Goal: Task Accomplishment & Management: Use online tool/utility

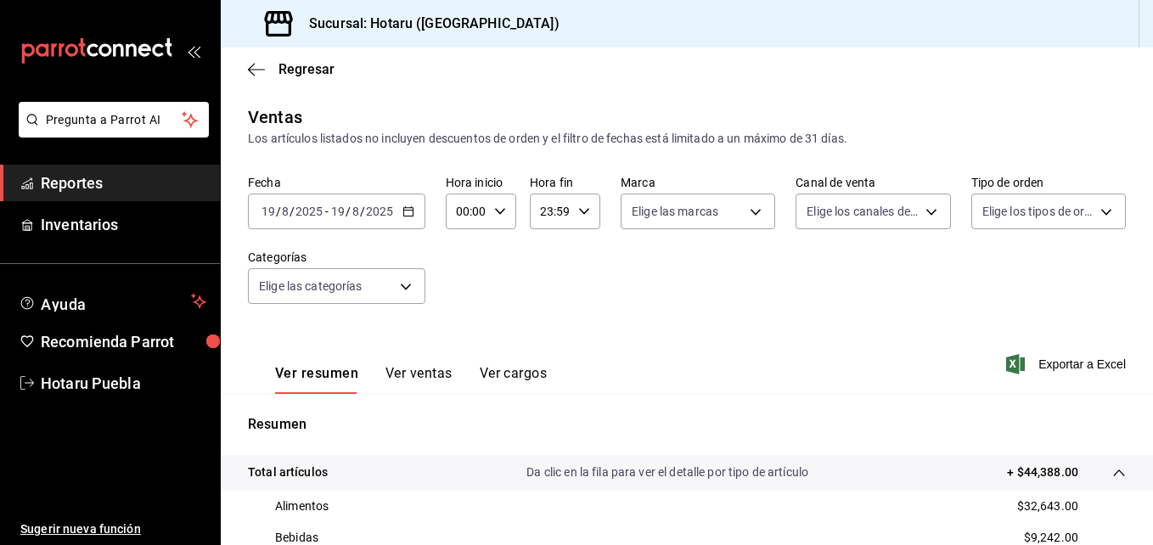
scroll to position [255, 0]
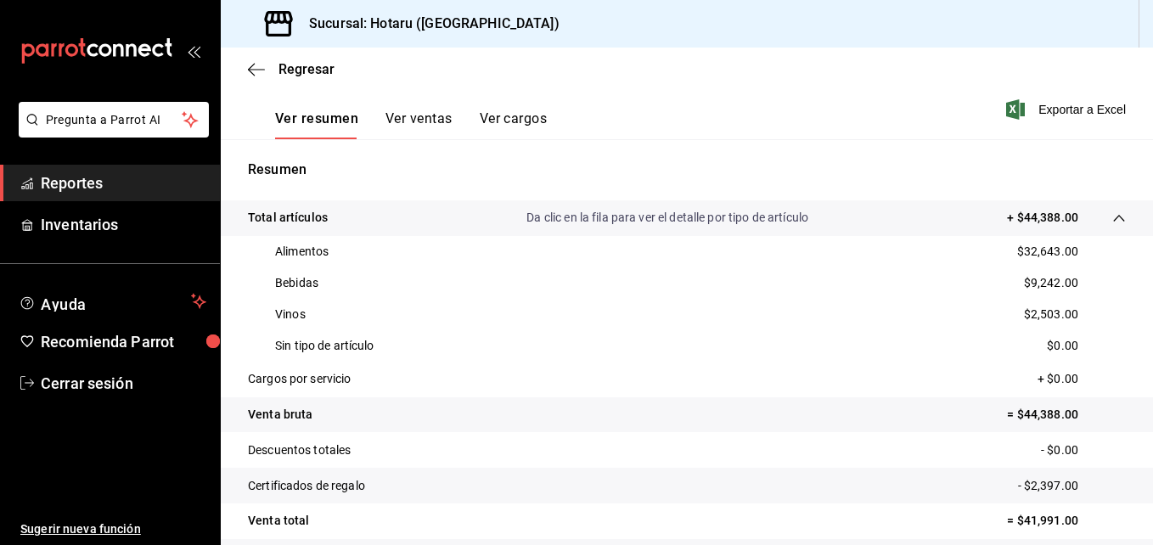
click at [247, 64] on div "Regresar" at bounding box center [687, 69] width 933 height 43
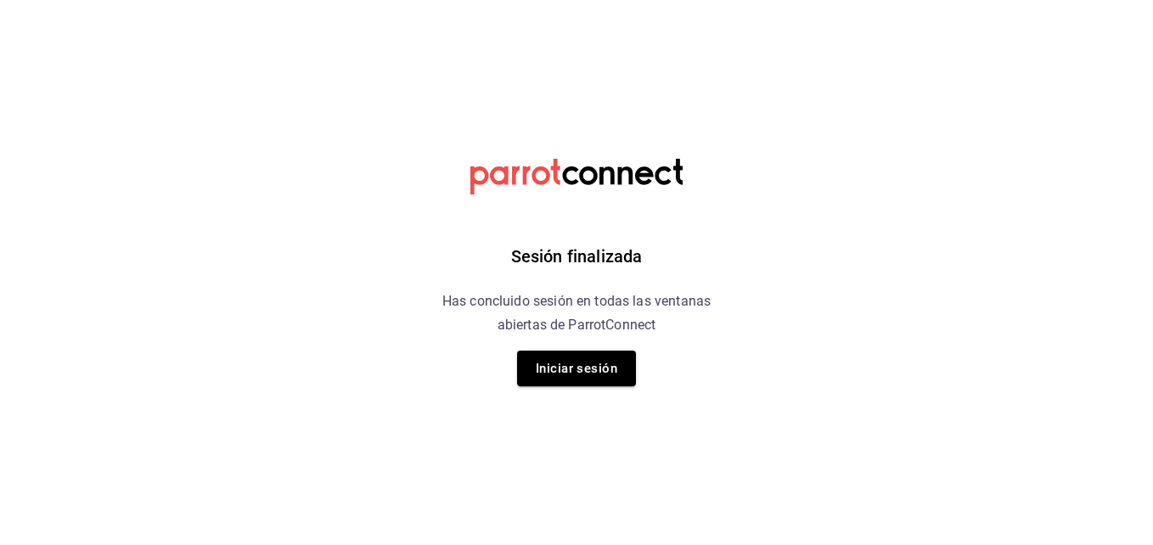
click at [605, 360] on button "Iniciar sesión" at bounding box center [576, 369] width 119 height 36
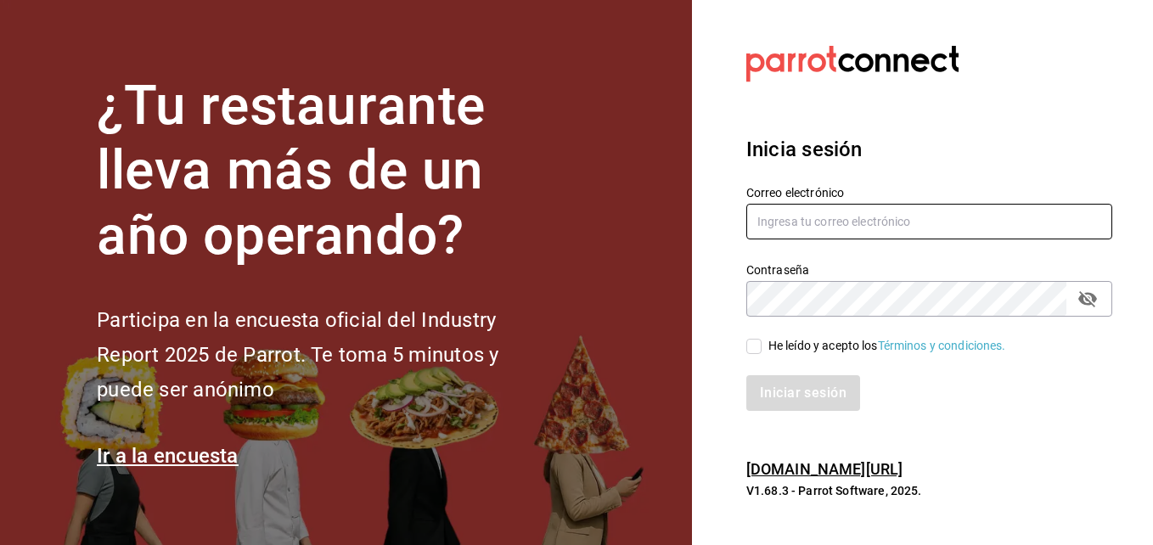
type input "hotaru.puebla@grupocosteno.com"
click at [753, 348] on input "He leído y acepto los Términos y condiciones." at bounding box center [754, 346] width 15 height 15
checkbox input "true"
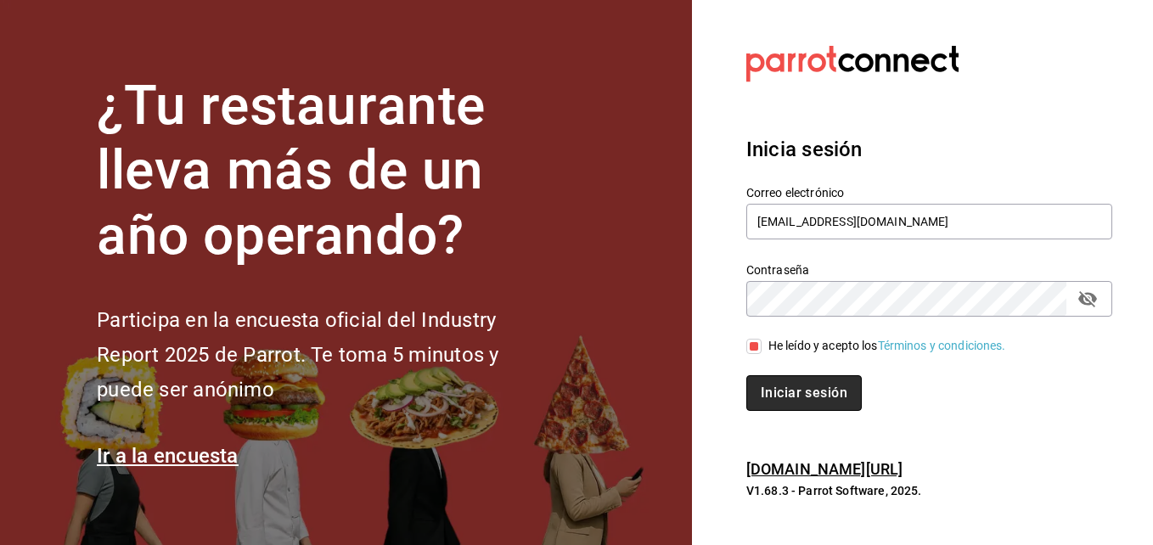
click at [769, 394] on button "Iniciar sesión" at bounding box center [805, 393] width 116 height 36
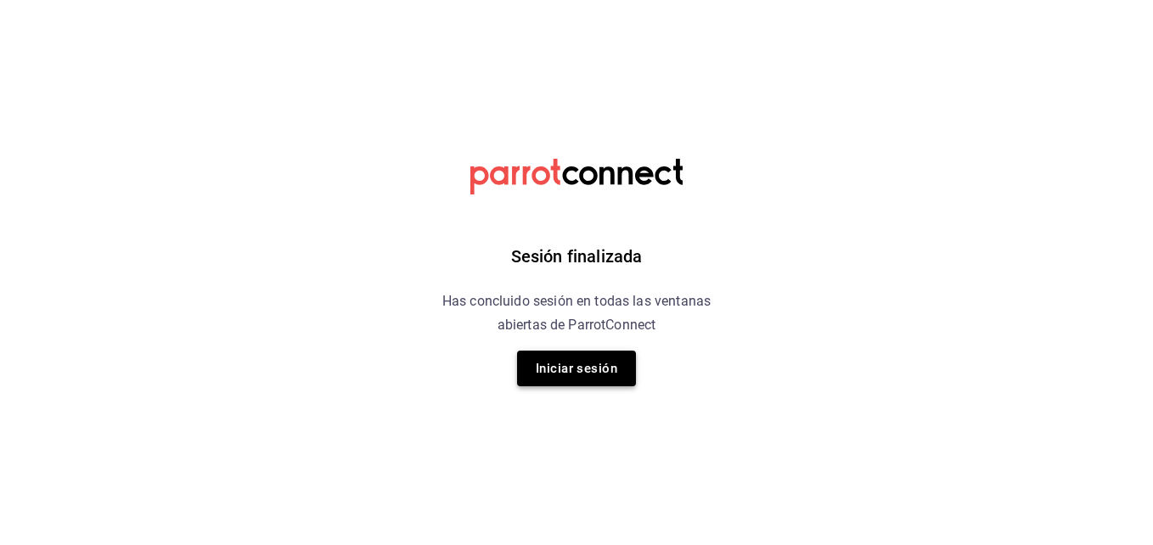
click at [635, 375] on div "Sesión finalizada Has concluido sesión en todas las ventanas abiertas de Parrot…" at bounding box center [577, 272] width 429 height 545
click at [606, 380] on button "Iniciar sesión" at bounding box center [576, 369] width 119 height 36
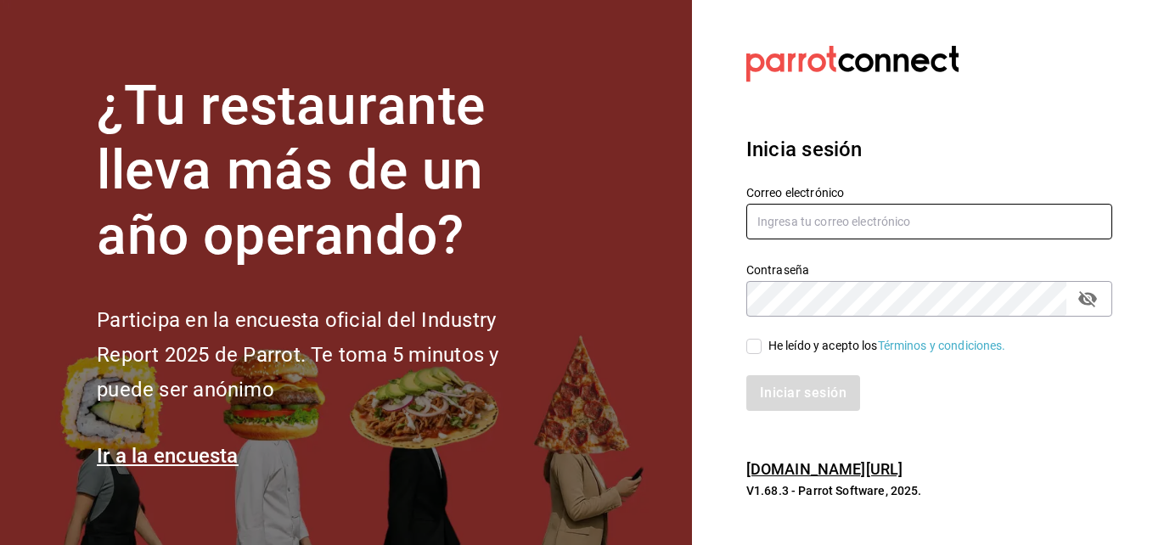
type input "hotaru.puebla@grupocosteno.com"
click at [750, 348] on input "He leído y acepto los Términos y condiciones." at bounding box center [754, 346] width 15 height 15
checkbox input "true"
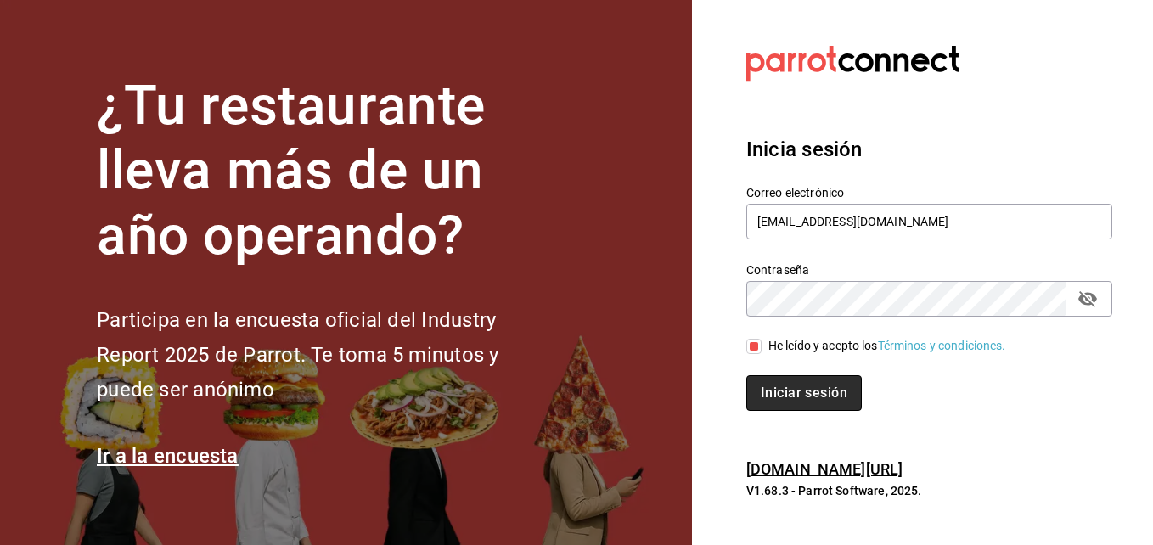
click at [782, 410] on button "Iniciar sesión" at bounding box center [805, 393] width 116 height 36
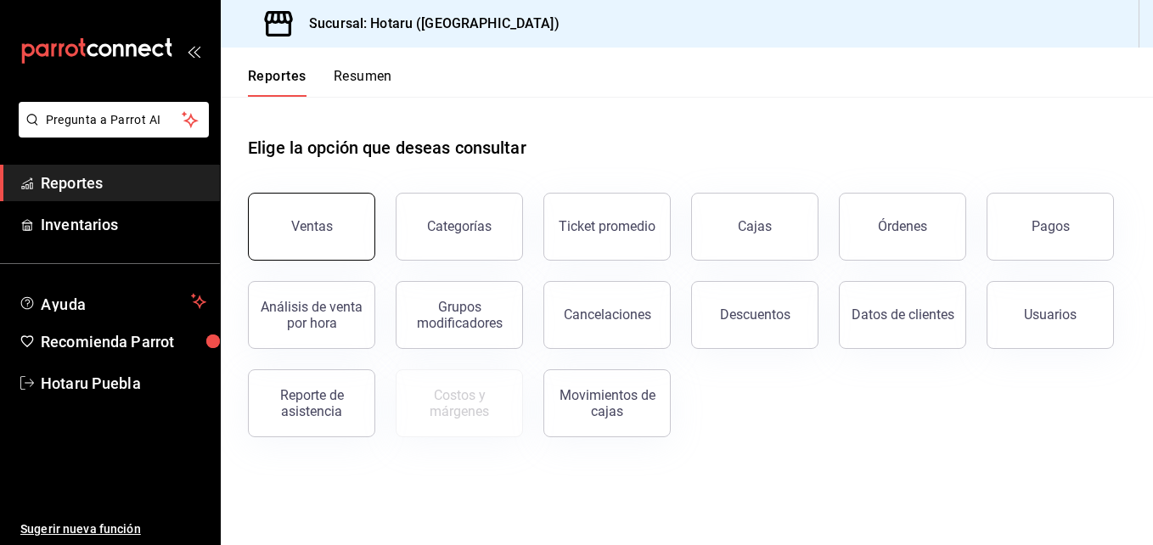
click at [323, 219] on div "Ventas" at bounding box center [312, 226] width 42 height 16
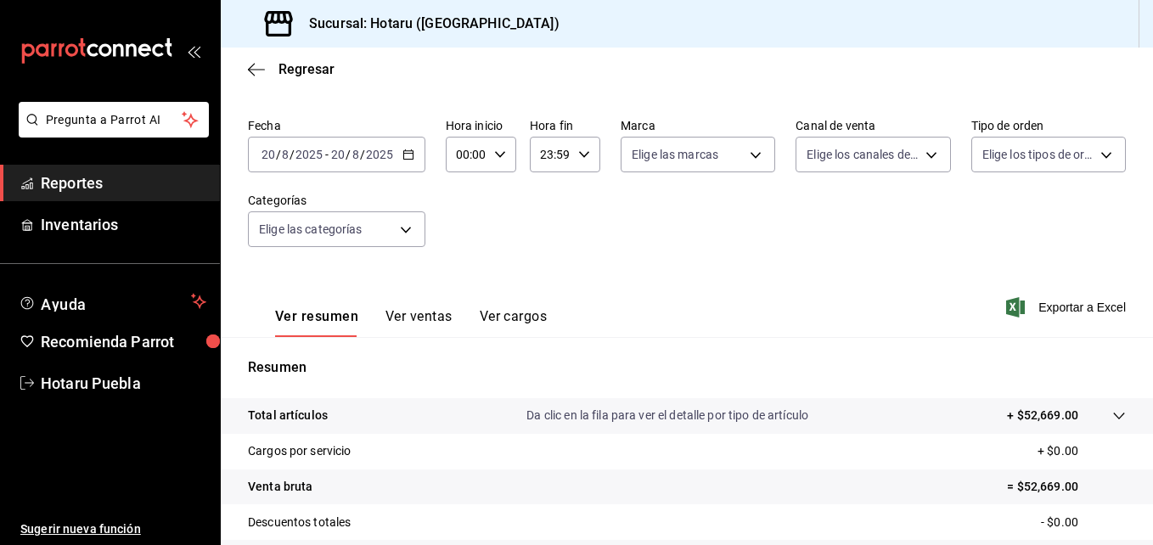
scroll to position [170, 0]
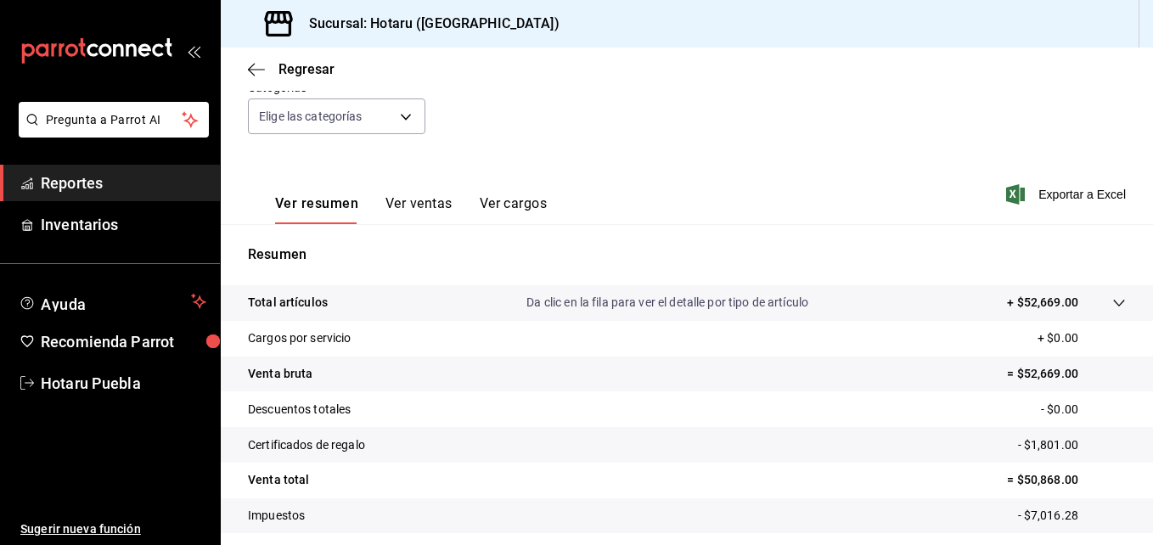
click at [1113, 300] on icon at bounding box center [1120, 303] width 14 height 14
